Goal: Task Accomplishment & Management: Manage account settings

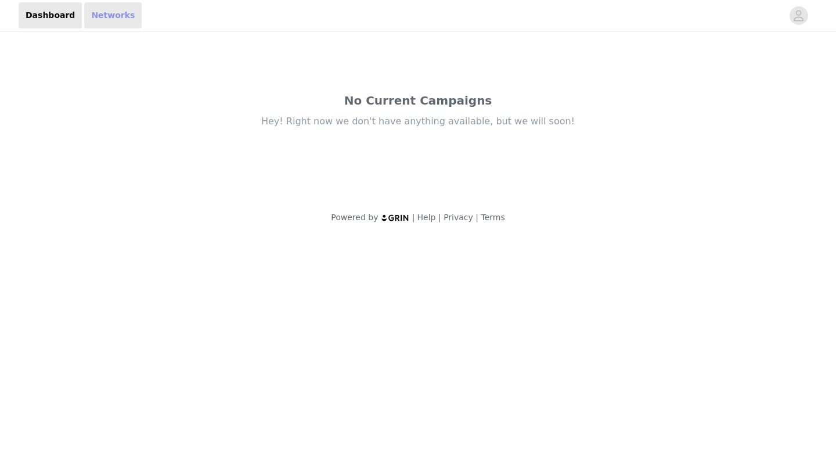
click at [99, 15] on link "Networks" at bounding box center [112, 15] width 57 height 26
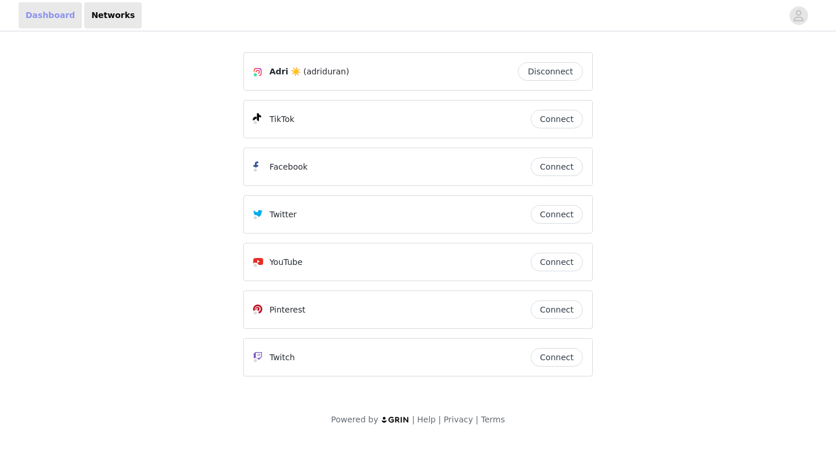
click at [66, 15] on link "Dashboard" at bounding box center [50, 15] width 63 height 26
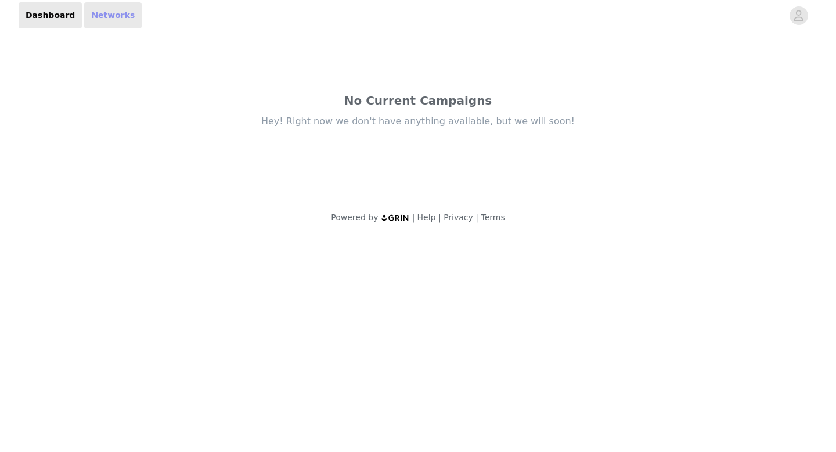
click at [110, 18] on link "Networks" at bounding box center [112, 15] width 57 height 26
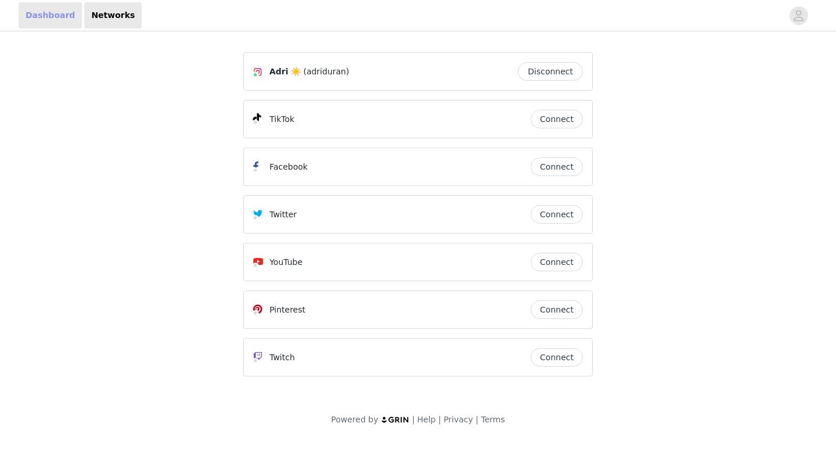
click at [43, 15] on link "Dashboard" at bounding box center [50, 15] width 63 height 26
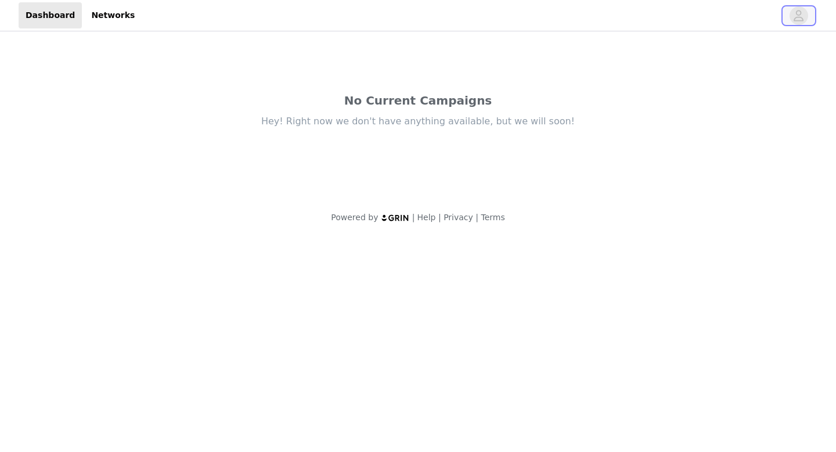
click at [789, 18] on span "button" at bounding box center [798, 15] width 19 height 19
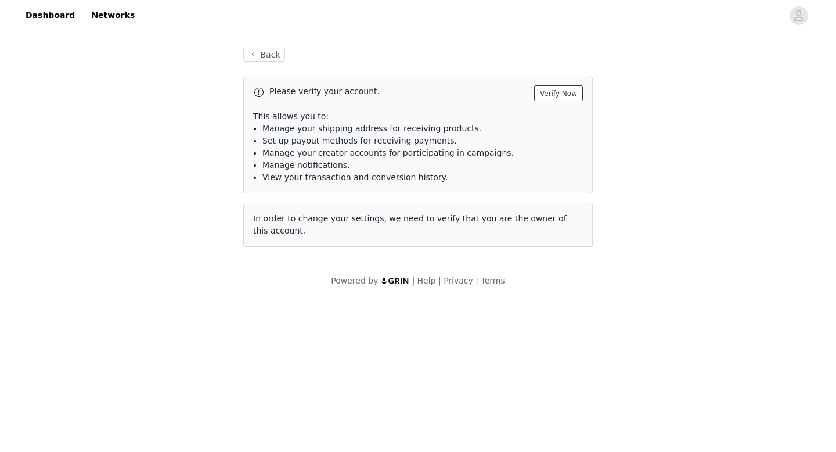
click at [562, 93] on button "Verify Now" at bounding box center [558, 93] width 49 height 16
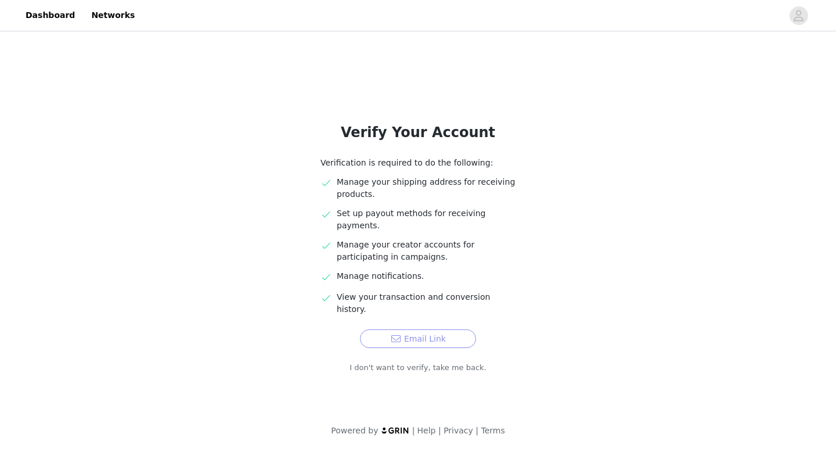
click at [409, 329] on button "Email Link" at bounding box center [418, 338] width 116 height 19
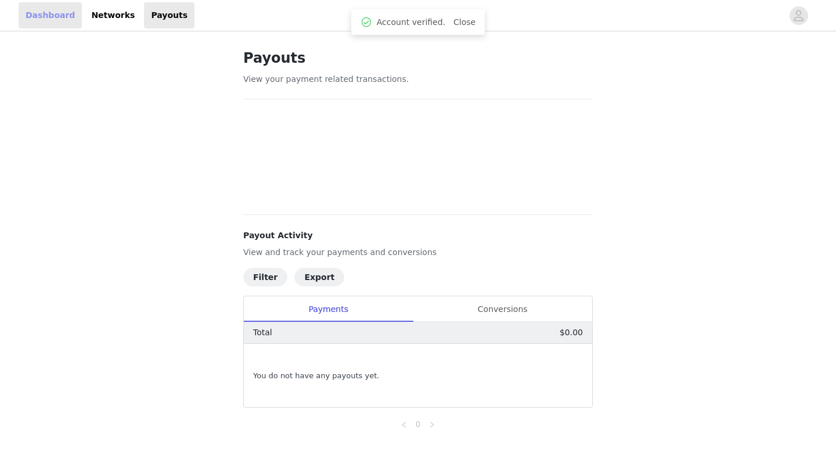
click at [64, 16] on link "Dashboard" at bounding box center [50, 15] width 63 height 26
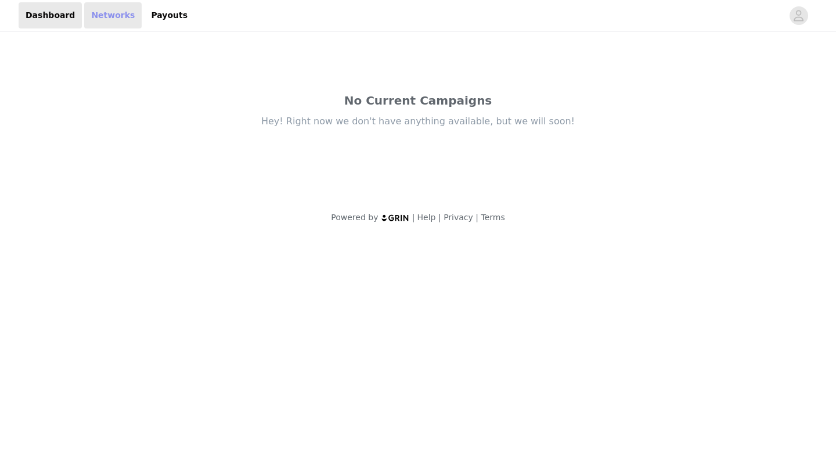
click at [89, 24] on link "Networks" at bounding box center [112, 15] width 57 height 26
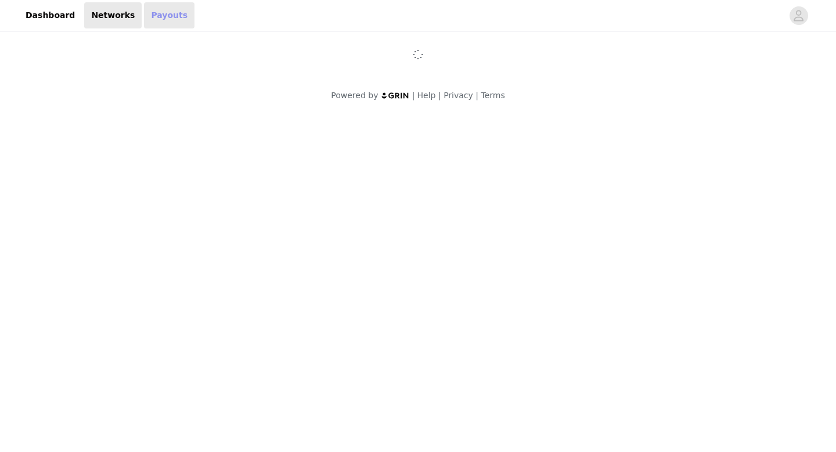
click at [170, 14] on link "Payouts" at bounding box center [169, 15] width 51 height 26
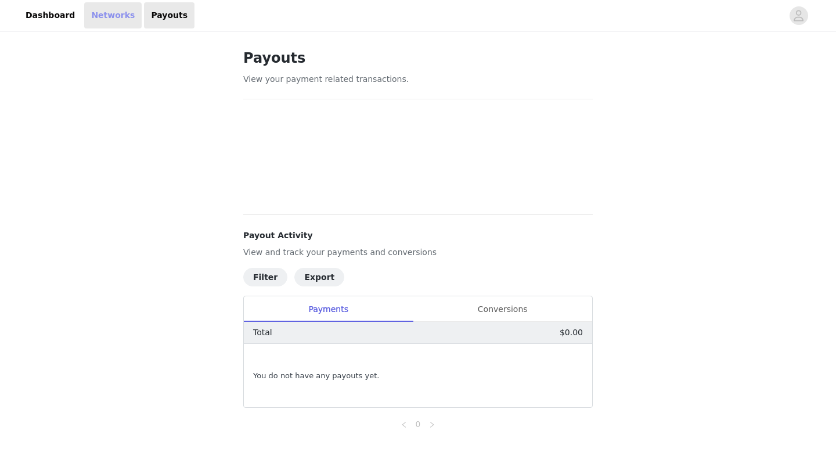
click at [114, 9] on link "Networks" at bounding box center [112, 15] width 57 height 26
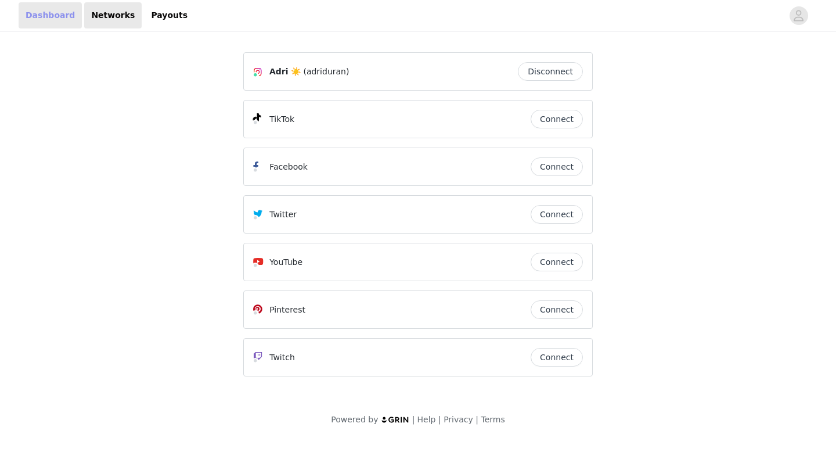
click at [43, 15] on link "Dashboard" at bounding box center [50, 15] width 63 height 26
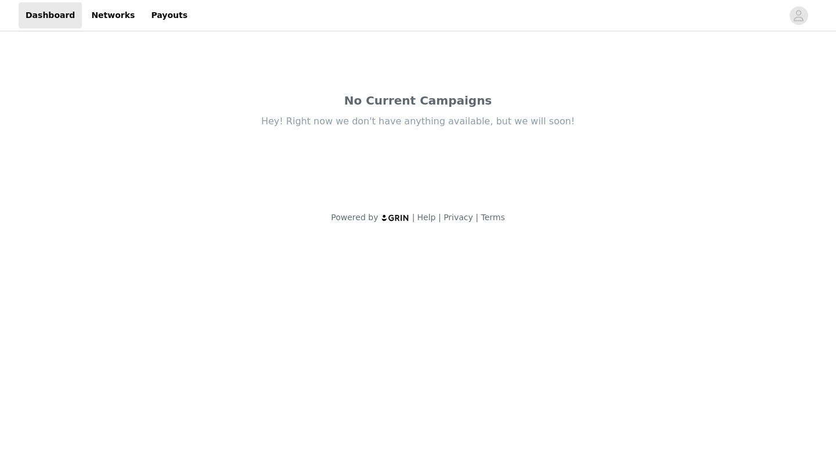
drag, startPoint x: 359, startPoint y: 101, endPoint x: 576, endPoint y: 123, distance: 218.2
click at [576, 124] on div "No Current Campaigns Hey! Right now we don't have anything available, but we wi…" at bounding box center [417, 116] width 557 height 164
